Goal: Navigation & Orientation: Go to known website

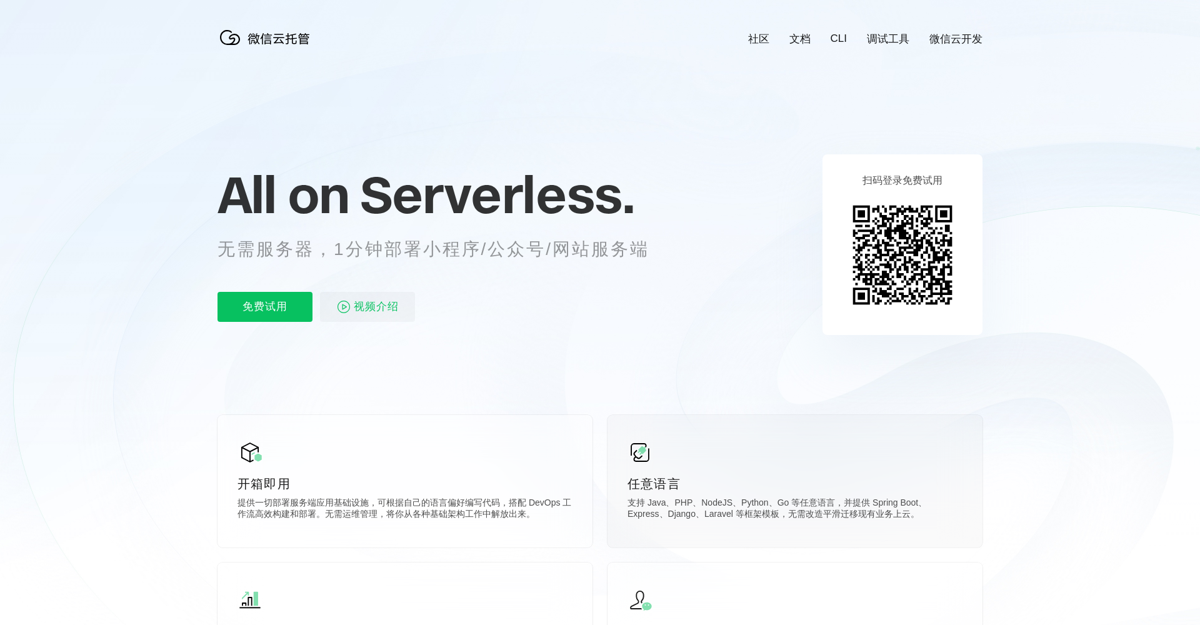
scroll to position [0, 2222]
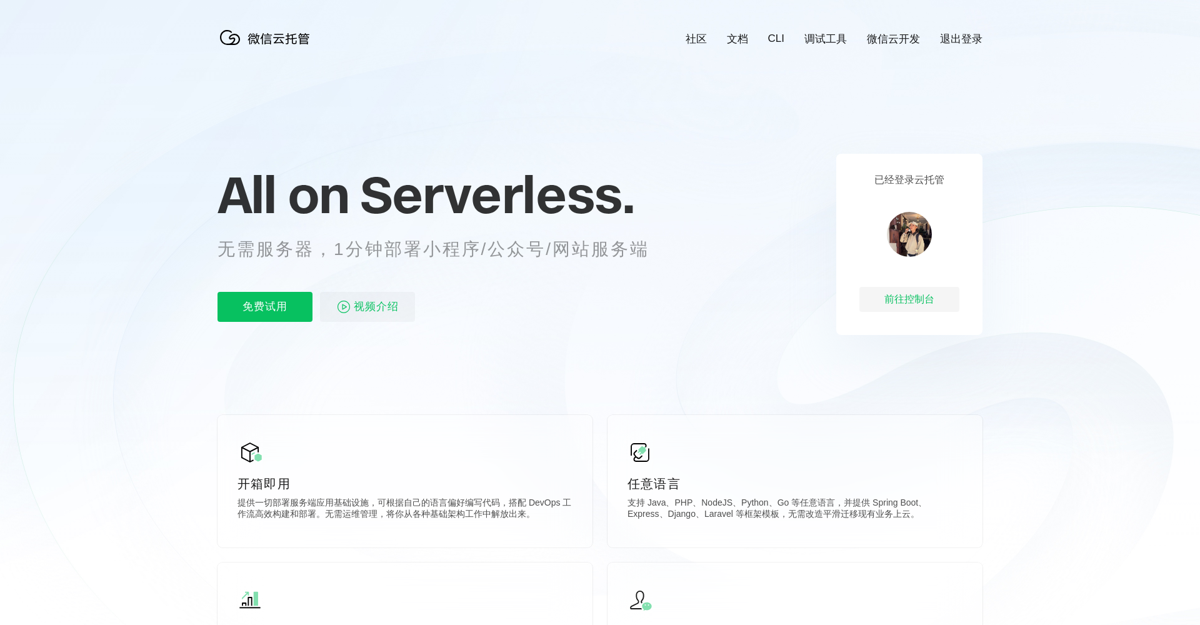
scroll to position [0, 2222]
click at [912, 302] on div "前往控制台" at bounding box center [909, 299] width 100 height 25
click at [916, 282] on div "已经登录云托管 前往控制台" at bounding box center [909, 244] width 146 height 181
click at [916, 291] on div "前往控制台" at bounding box center [909, 299] width 100 height 25
